Goal: Check status: Check status

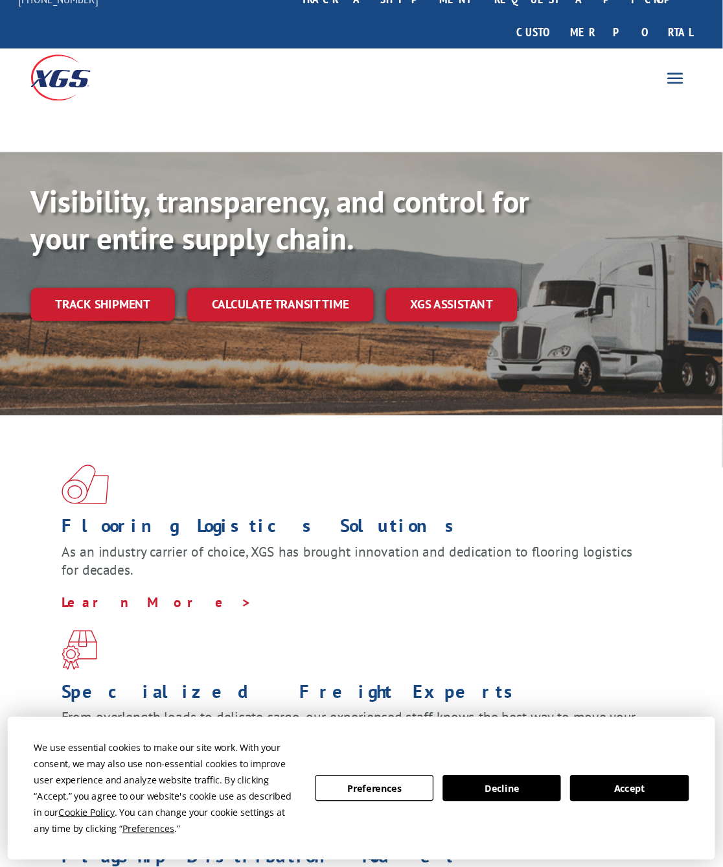
scroll to position [30, 0]
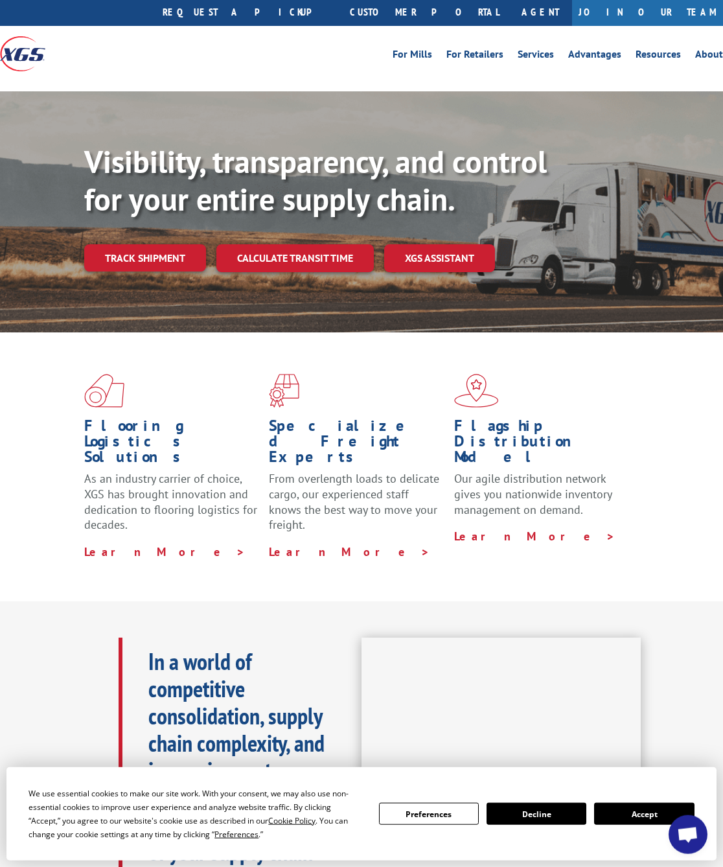
click at [610, 732] on button "Accept" at bounding box center [644, 814] width 100 height 22
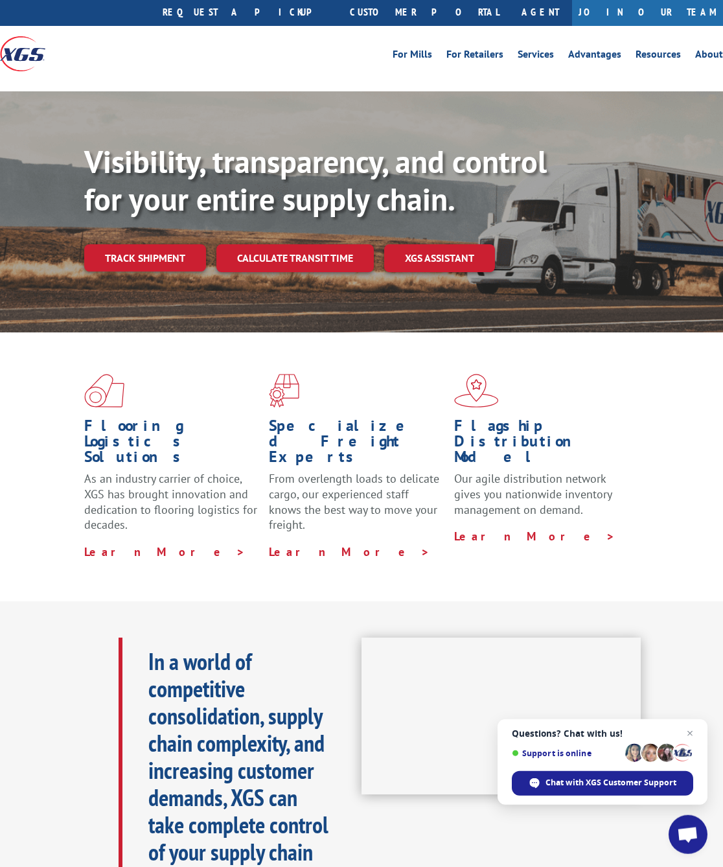
click at [135, 244] on link "Track shipment" at bounding box center [145, 257] width 122 height 27
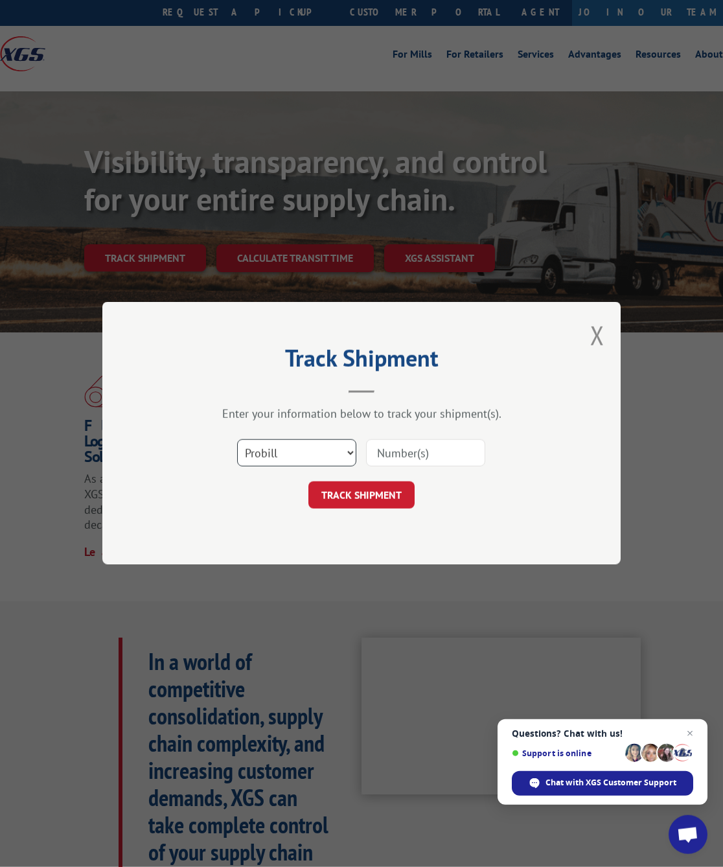
click at [268, 452] on select "Select category... Probill BOL PO" at bounding box center [296, 453] width 119 height 27
click at [270, 450] on select "Select category... Probill BOL PO" at bounding box center [296, 453] width 119 height 27
select select "bol"
click at [399, 445] on input at bounding box center [425, 453] width 119 height 27
paste input "XCSU002224784BO"
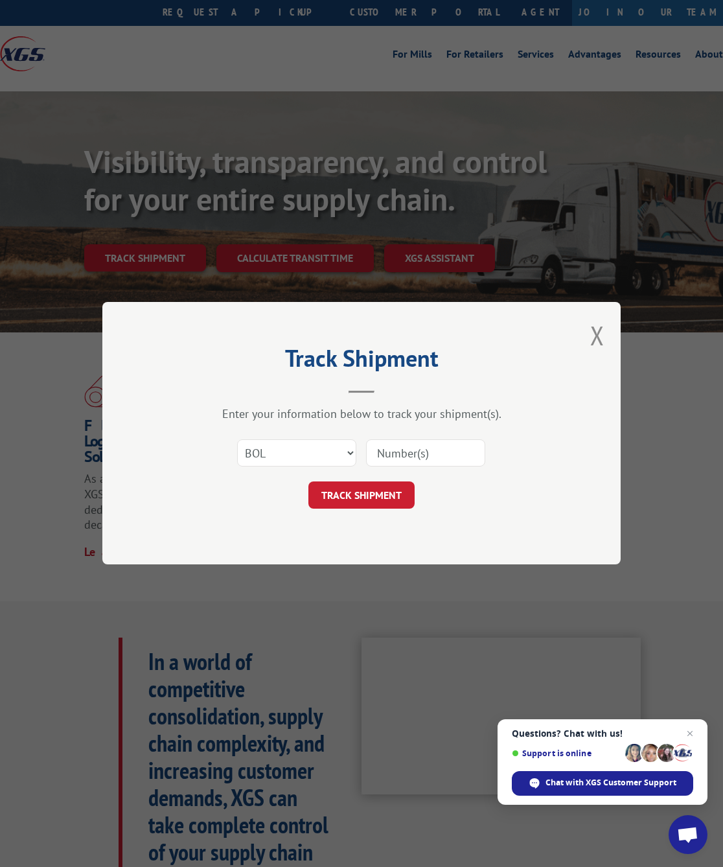
type input "XCSU002224784BO"
click at [339, 493] on button "TRACK SHIPMENT" at bounding box center [362, 495] width 106 height 27
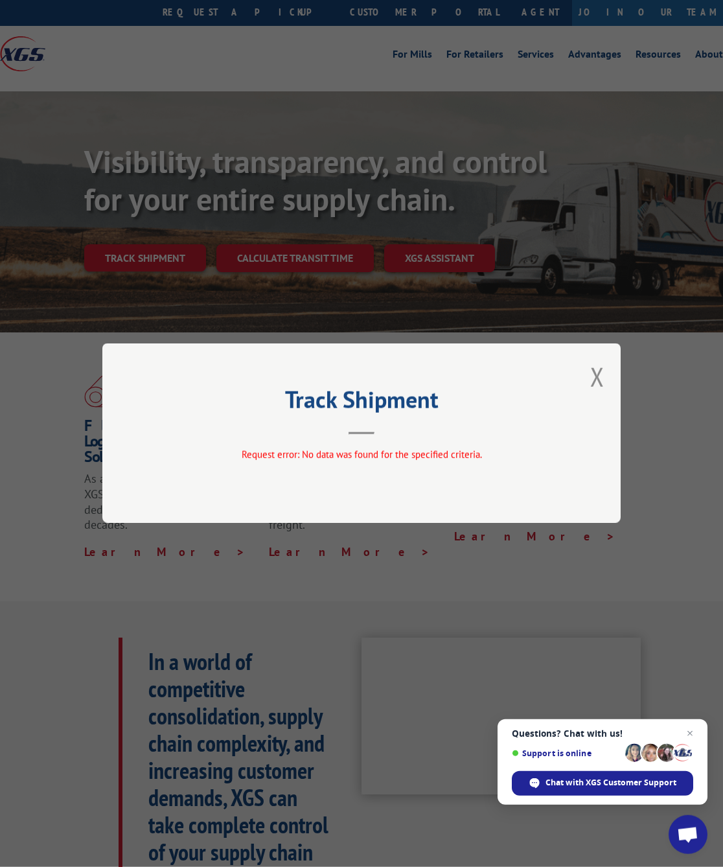
click at [603, 372] on button "Close modal" at bounding box center [597, 377] width 14 height 34
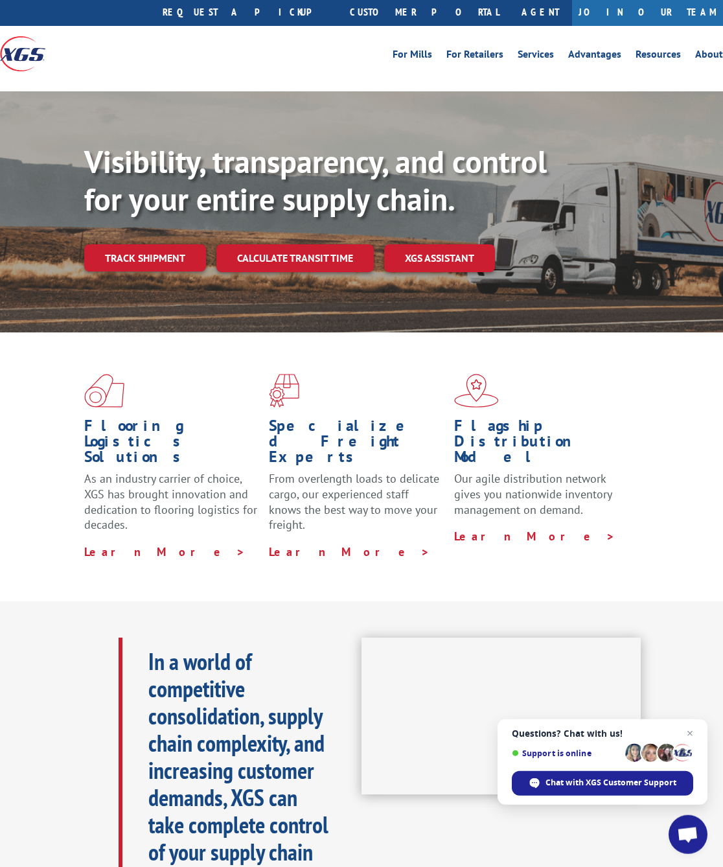
click at [134, 244] on link "Track shipment" at bounding box center [145, 257] width 122 height 27
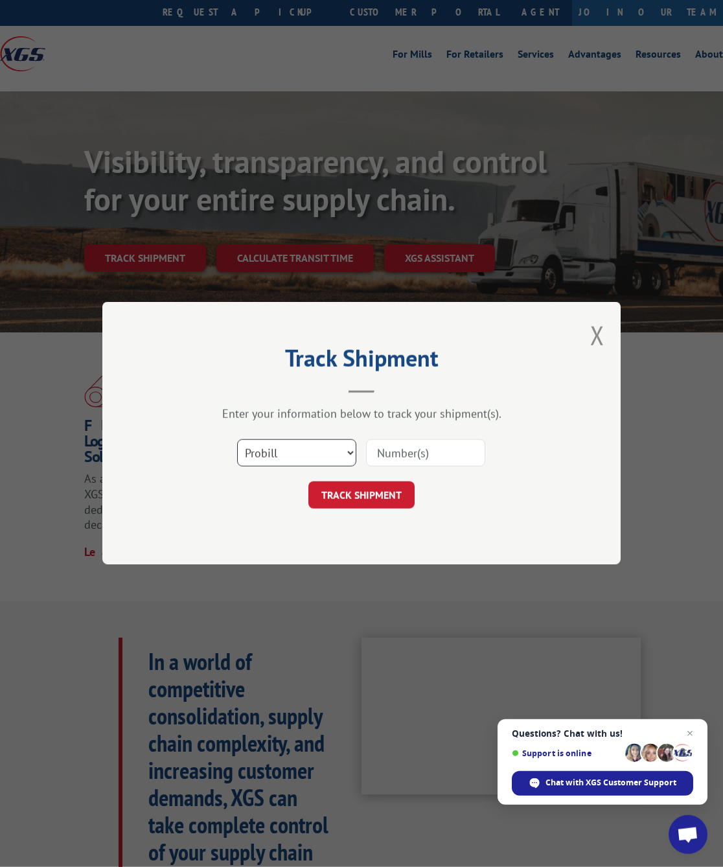
click at [334, 445] on select "Select category... Probill BOL PO" at bounding box center [296, 453] width 119 height 27
click at [402, 441] on input at bounding box center [425, 453] width 119 height 27
paste input "XCSU002224784BO"
type input "XCSU002224784BO"
click at [345, 495] on button "TRACK SHIPMENT" at bounding box center [362, 495] width 106 height 27
